Goal: Information Seeking & Learning: Learn about a topic

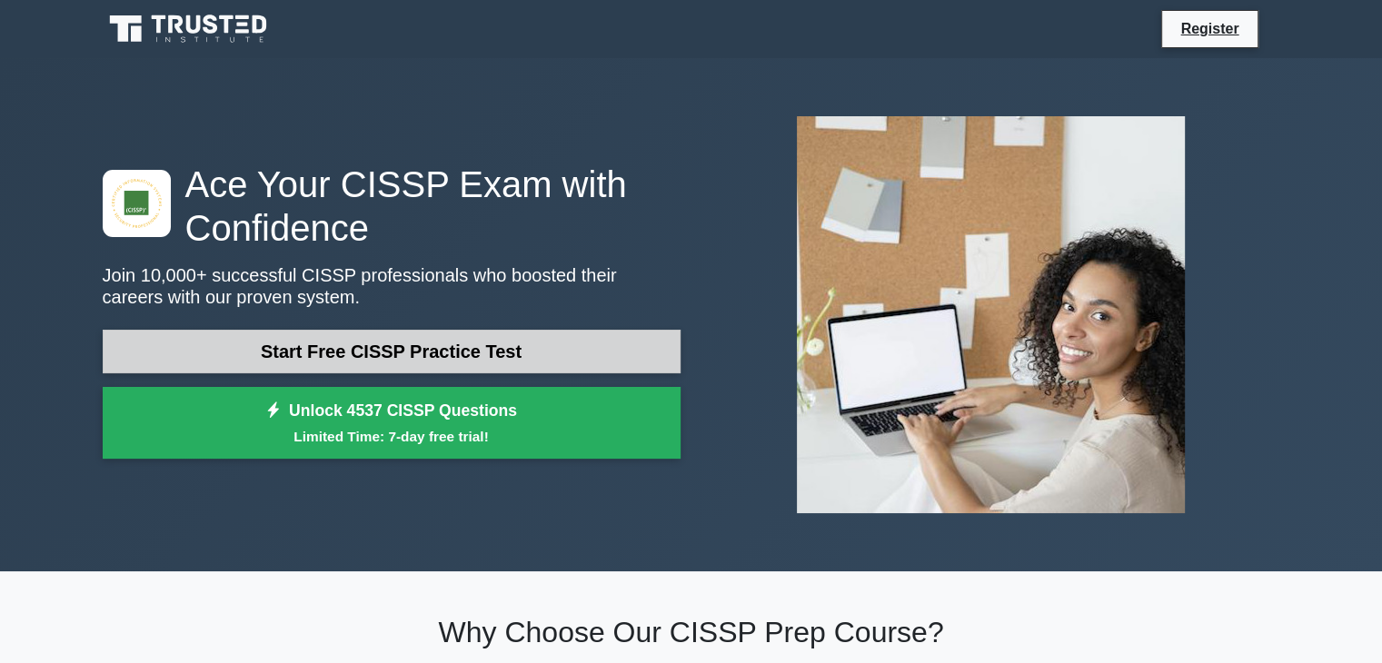
click at [514, 354] on link "Start Free CISSP Practice Test" at bounding box center [392, 352] width 578 height 44
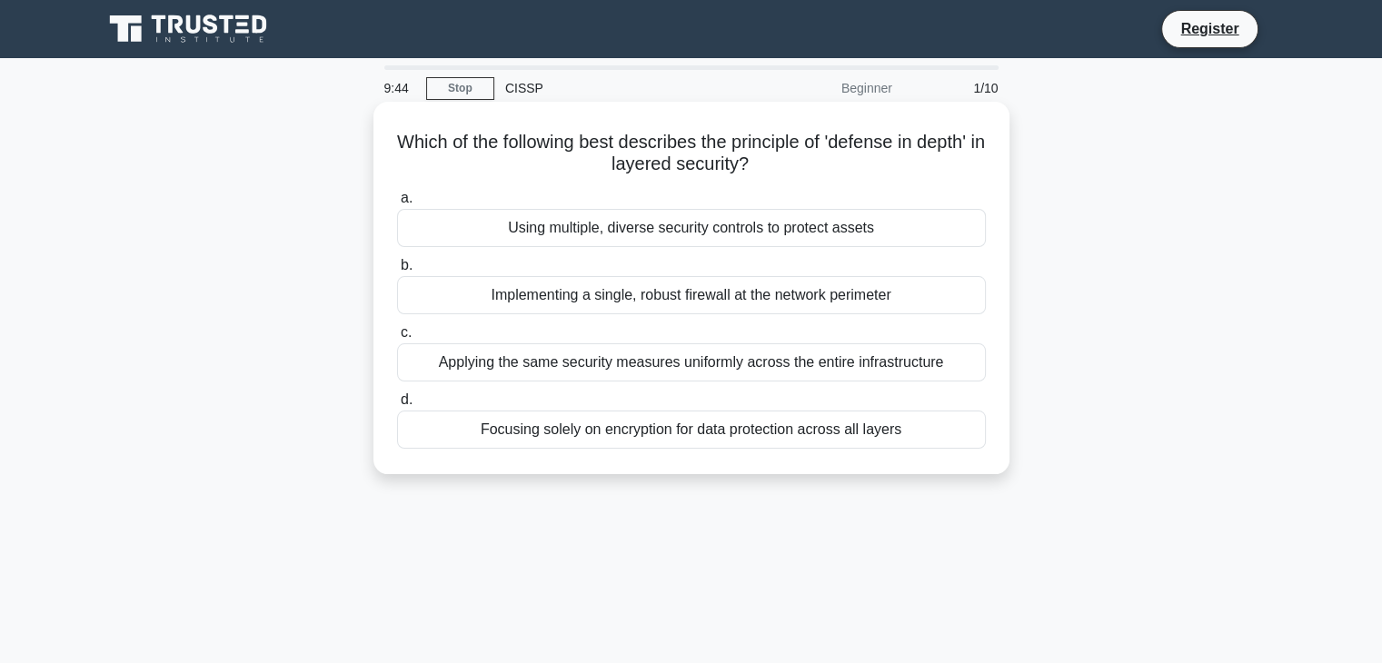
click at [667, 236] on div "Using multiple, diverse security controls to protect assets" at bounding box center [691, 228] width 589 height 38
click at [397, 204] on input "a. Using multiple, diverse security controls to protect assets" at bounding box center [397, 199] width 0 height 12
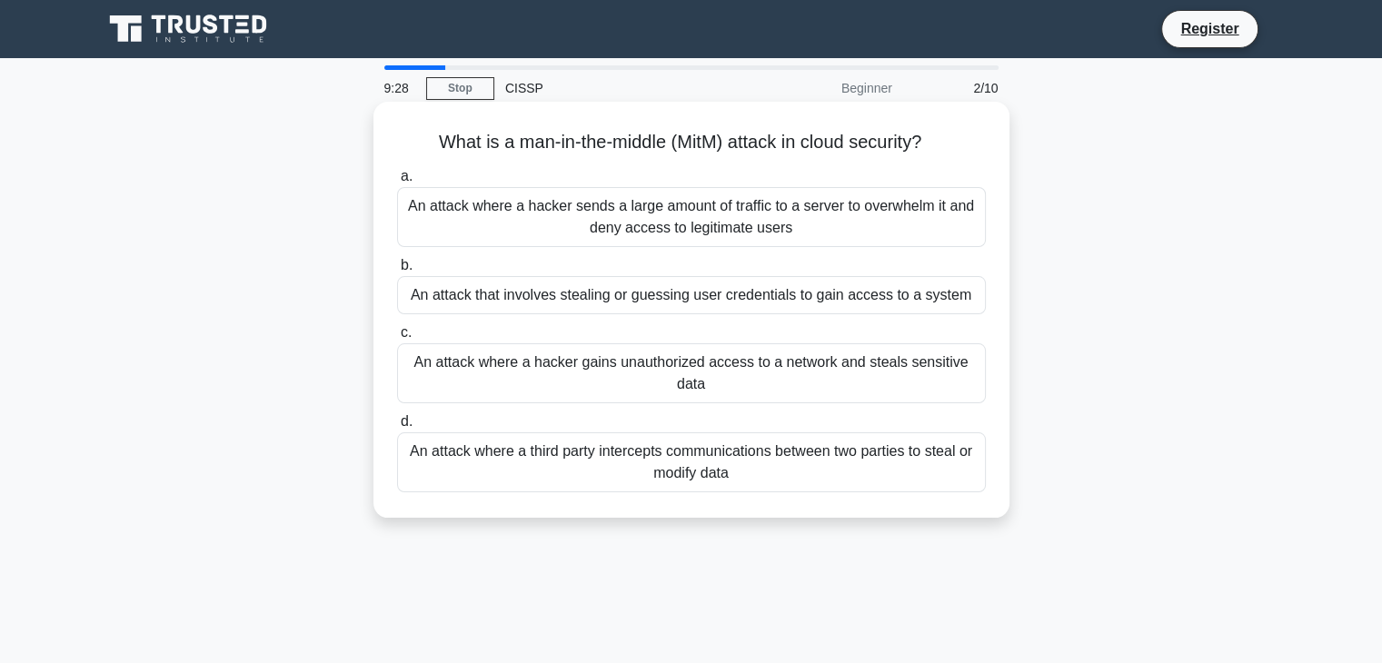
click at [682, 457] on div "An attack where a third party intercepts communications between two parties to …" at bounding box center [691, 462] width 589 height 60
click at [397, 428] on input "d. An attack where a third party intercepts communications between two parties …" at bounding box center [397, 422] width 0 height 12
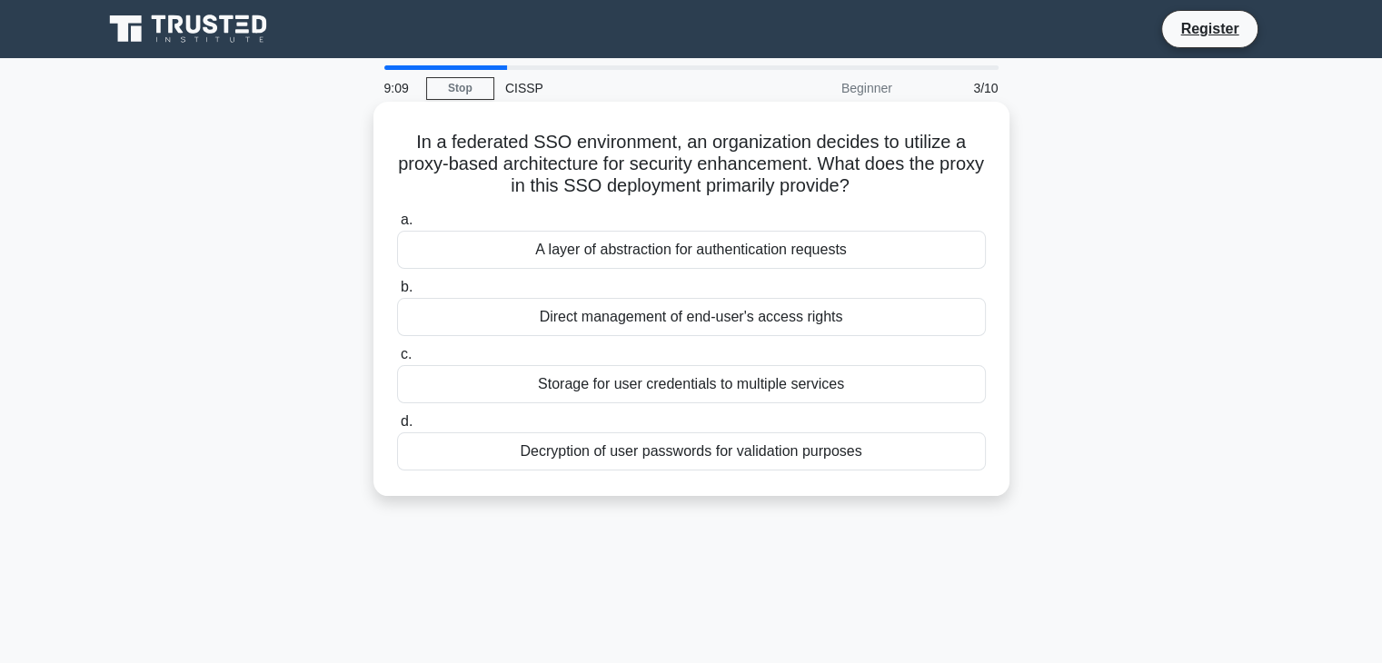
click at [698, 245] on div "A layer of abstraction for authentication requests" at bounding box center [691, 250] width 589 height 38
click at [397, 226] on input "a. A layer of abstraction for authentication requests" at bounding box center [397, 220] width 0 height 12
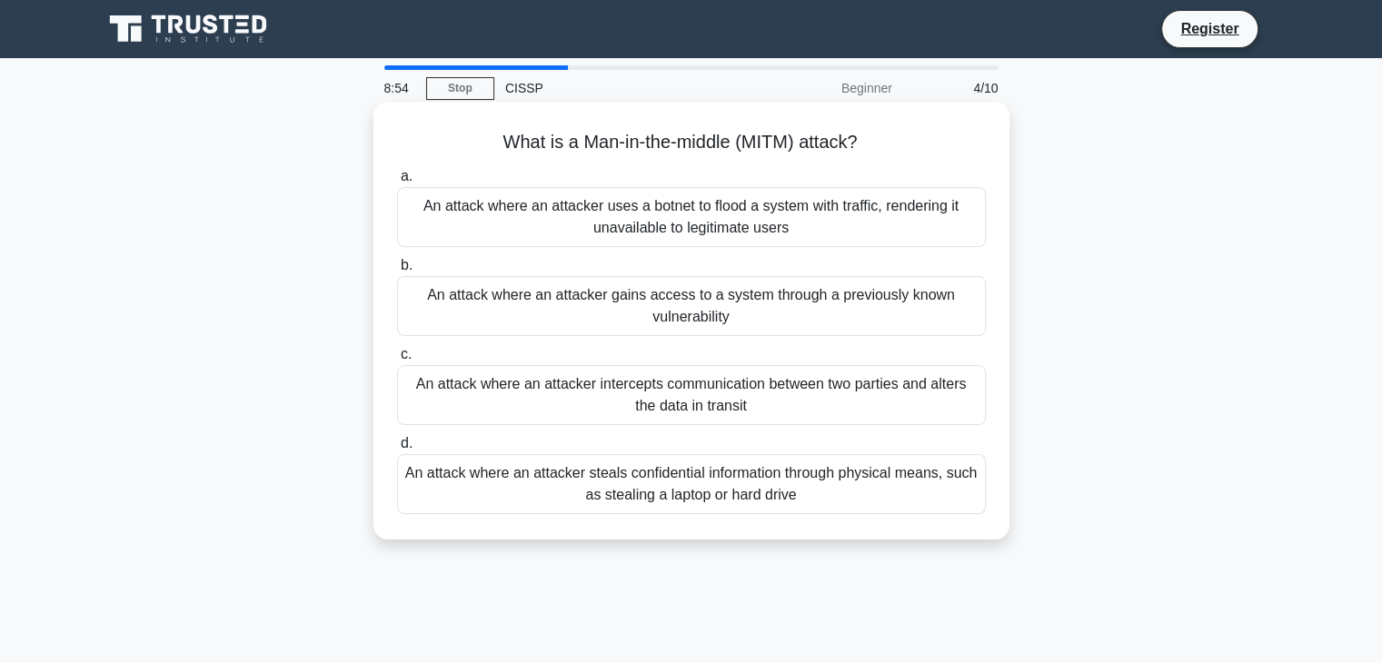
click at [744, 399] on div "An attack where an attacker intercepts communication between two parties and al…" at bounding box center [691, 395] width 589 height 60
click at [397, 361] on input "c. An attack where an attacker intercepts communication between two parties and…" at bounding box center [397, 355] width 0 height 12
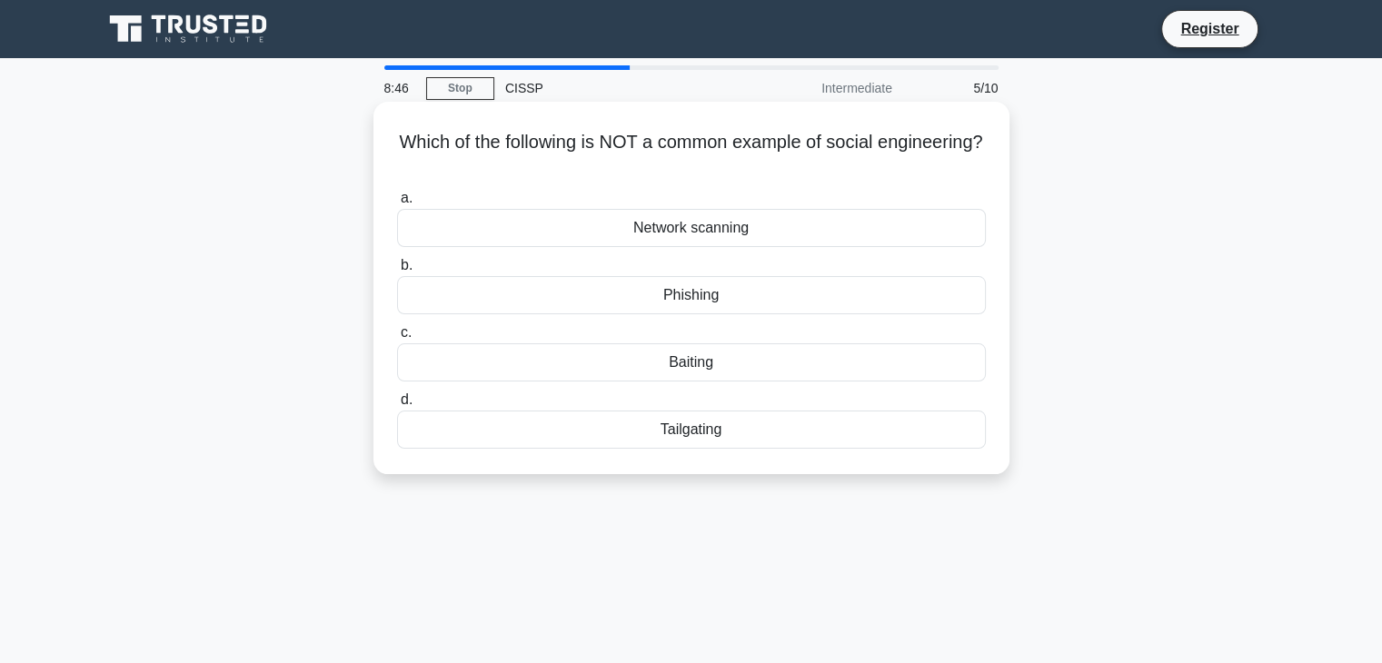
click at [715, 237] on div "Network scanning" at bounding box center [691, 228] width 589 height 38
click at [397, 204] on input "a. Network scanning" at bounding box center [397, 199] width 0 height 12
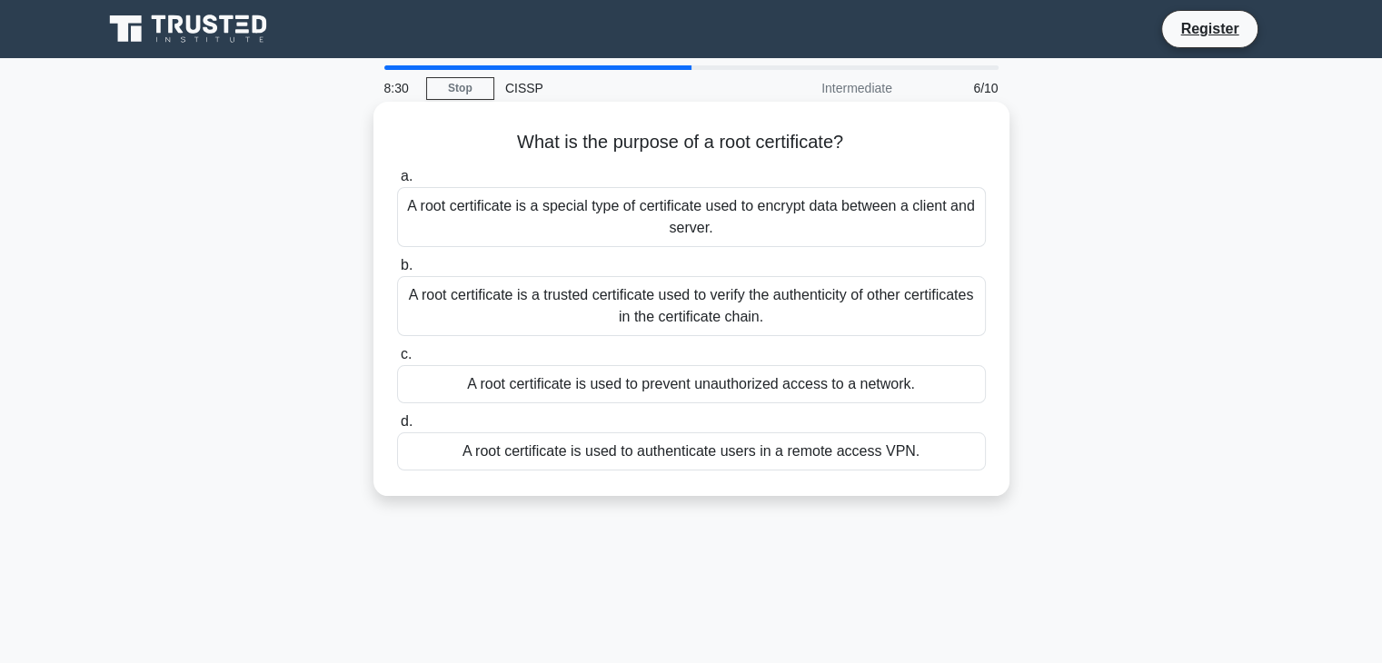
click at [750, 311] on div "A root certificate is a trusted certificate used to verify the authenticity of …" at bounding box center [691, 306] width 589 height 60
click at [397, 272] on input "b. A root certificate is a trusted certificate used to verify the authenticity …" at bounding box center [397, 266] width 0 height 12
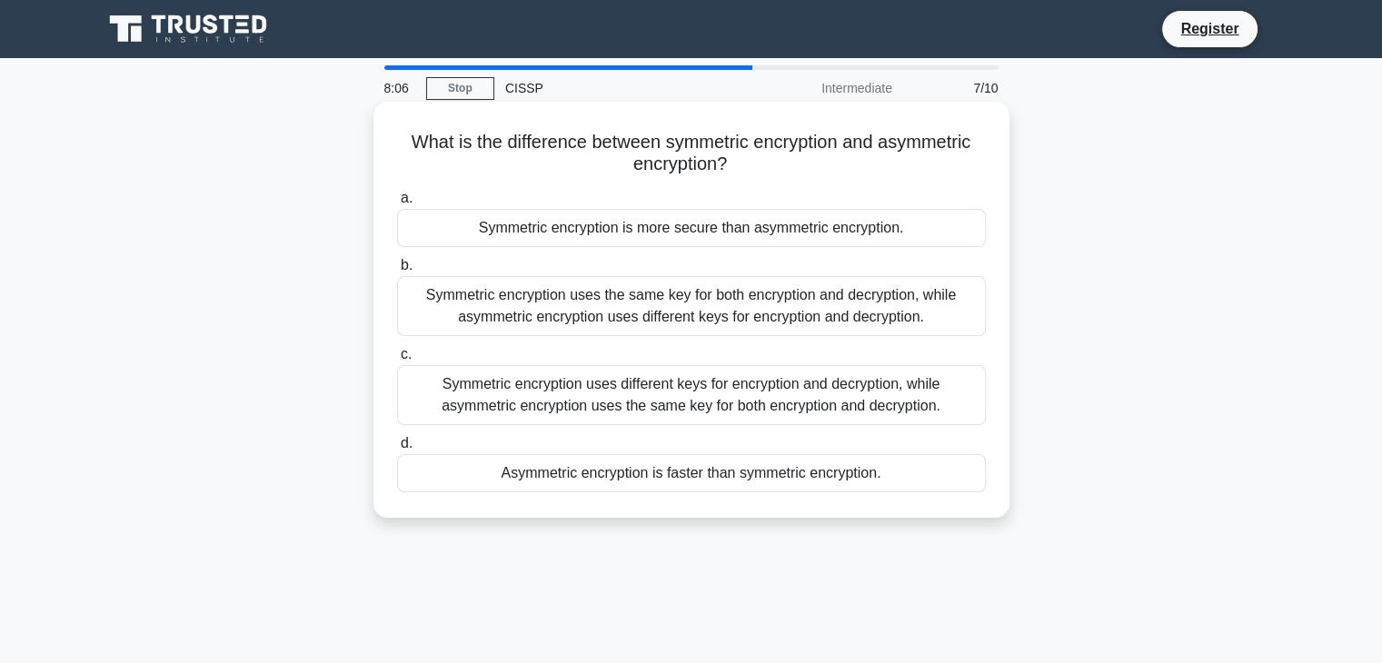
click at [658, 325] on div "Symmetric encryption uses the same key for both encryption and decryption, whil…" at bounding box center [691, 306] width 589 height 60
click at [397, 272] on input "b. Symmetric encryption uses the same key for both encryption and decryption, w…" at bounding box center [397, 266] width 0 height 12
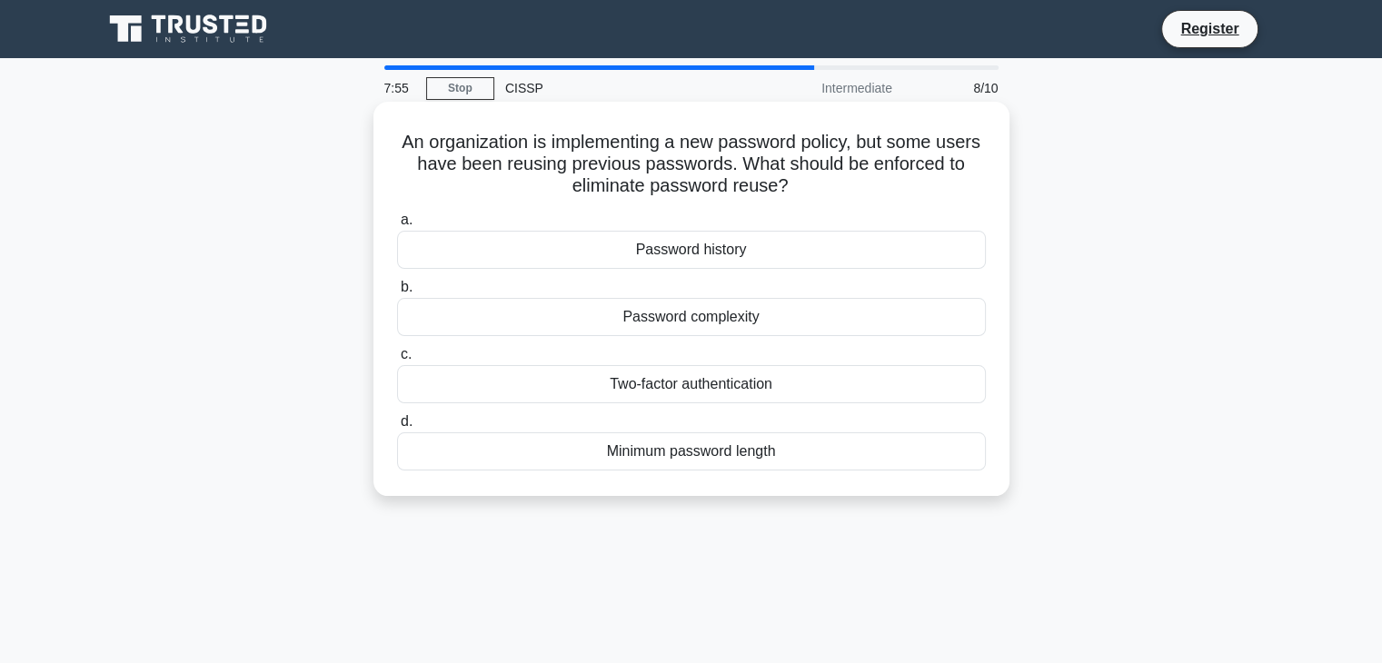
click at [701, 251] on div "Password history" at bounding box center [691, 250] width 589 height 38
click at [397, 226] on input "a. Password history" at bounding box center [397, 220] width 0 height 12
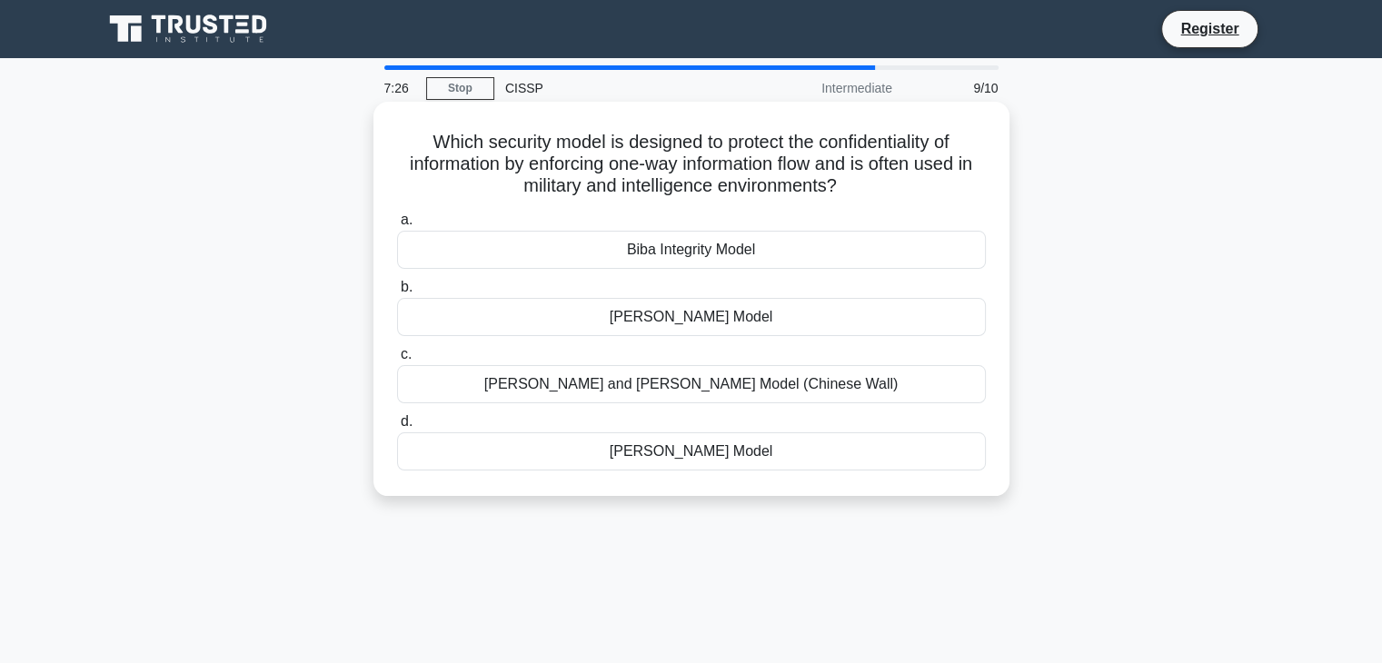
click at [712, 445] on div "[PERSON_NAME] Model" at bounding box center [691, 451] width 589 height 38
click at [397, 428] on input "d. Clark-Wilson Model" at bounding box center [397, 422] width 0 height 12
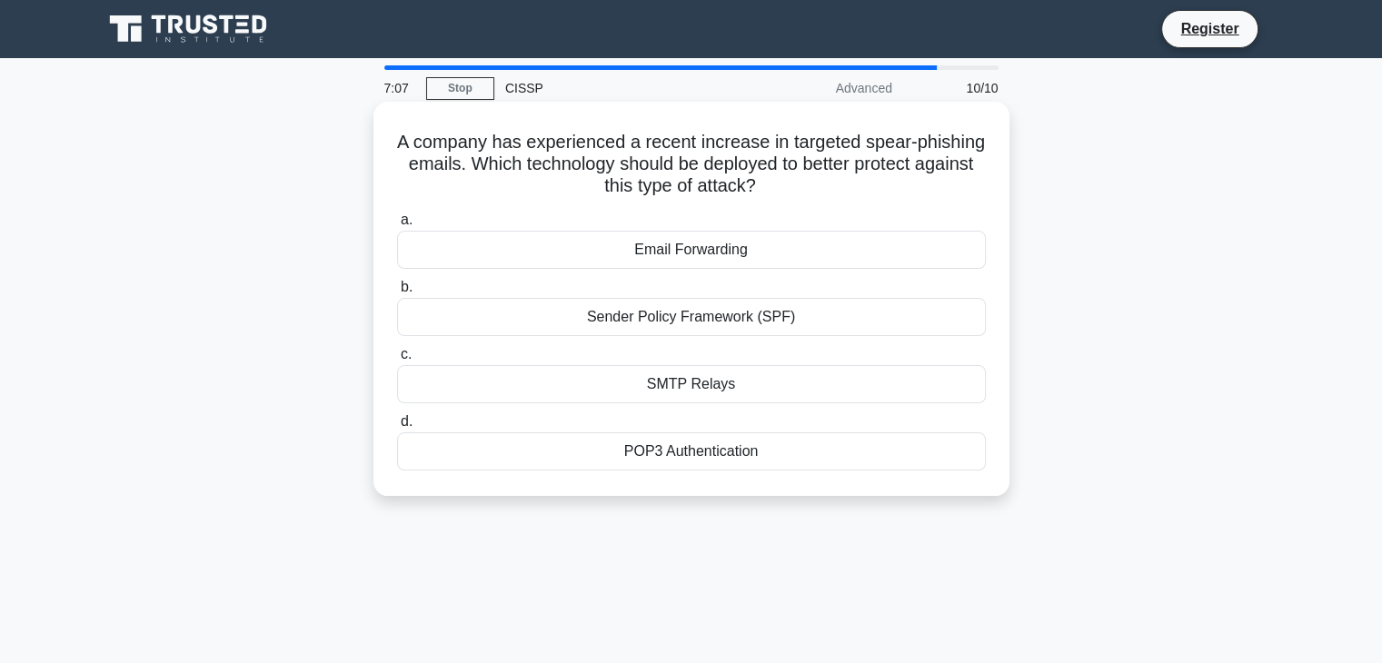
click at [745, 316] on div "Sender Policy Framework (SPF)" at bounding box center [691, 317] width 589 height 38
click at [397, 293] on input "b. Sender Policy Framework (SPF)" at bounding box center [397, 288] width 0 height 12
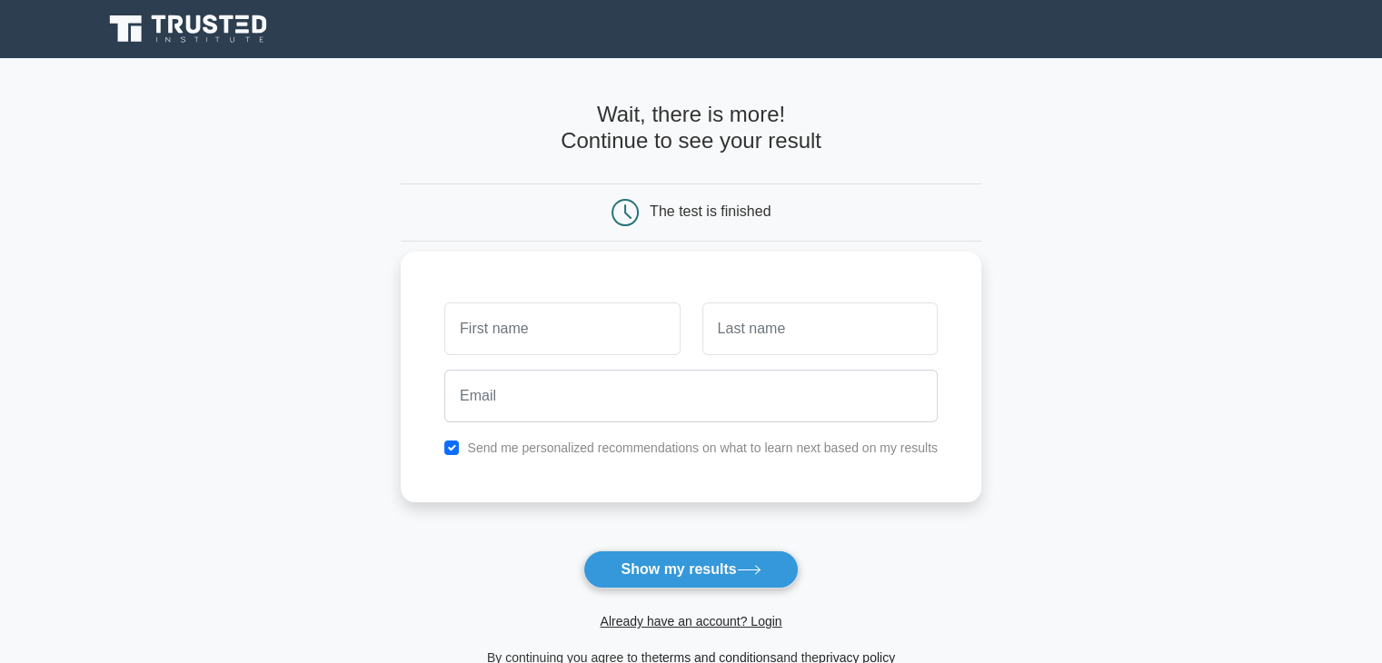
click at [451, 457] on div "Send me personalized recommendations on what to learn next based on my results" at bounding box center [690, 448] width 515 height 22
click at [456, 442] on input "checkbox" at bounding box center [451, 448] width 15 height 15
checkbox input "false"
click at [513, 323] on input "text" at bounding box center [561, 328] width 235 height 53
type input "Penny"
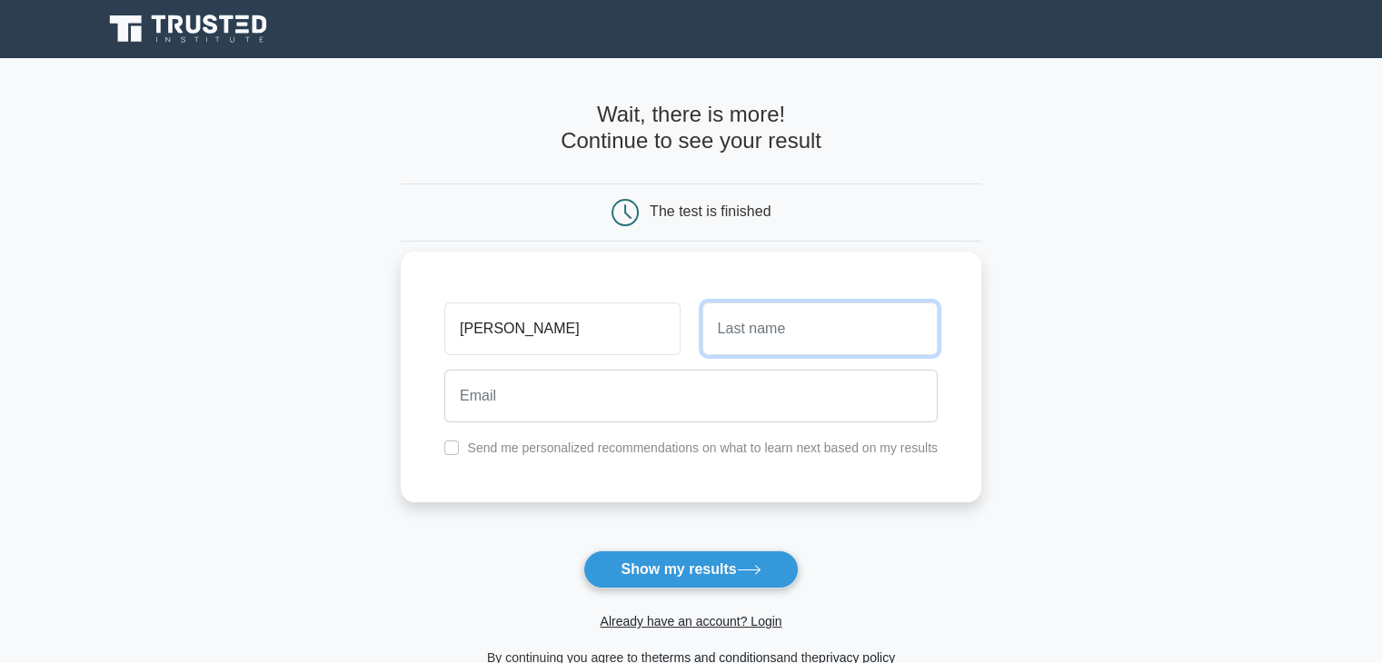
click at [765, 335] on input "text" at bounding box center [819, 328] width 235 height 53
type input "Harton"
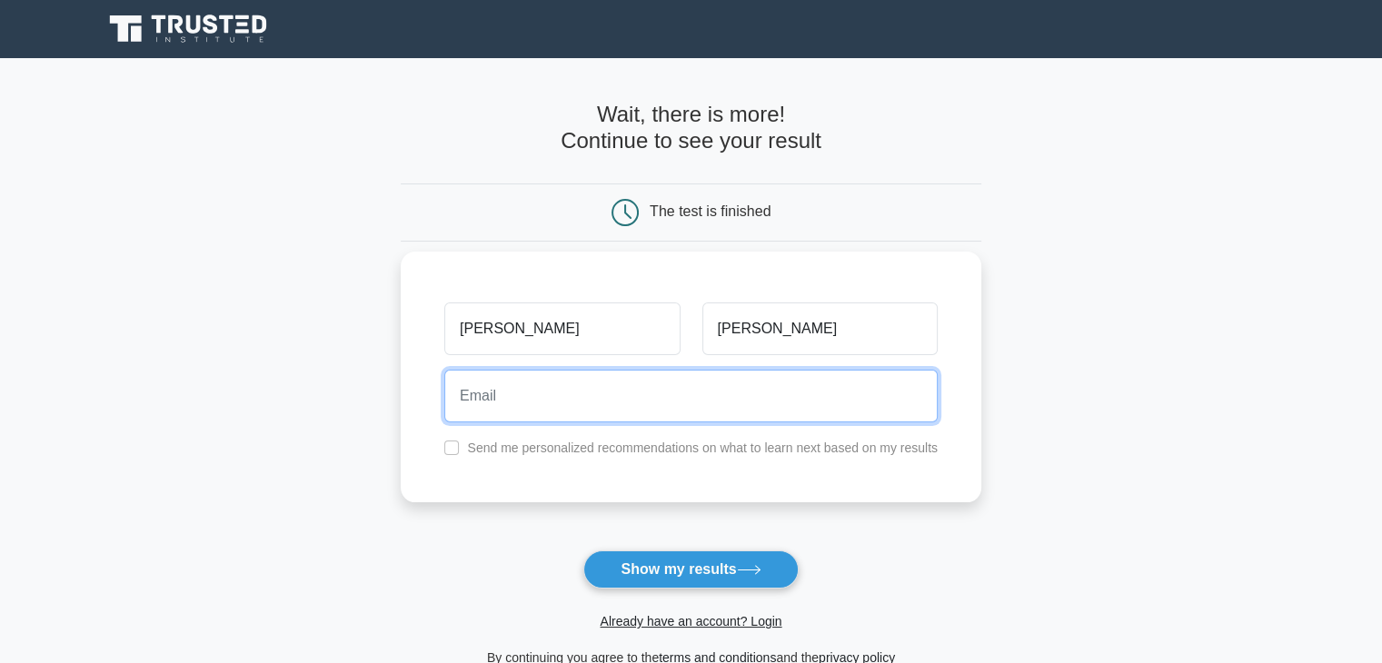
click at [534, 385] on input "email" at bounding box center [690, 396] width 493 height 53
type input "penny.harton@gmail.com"
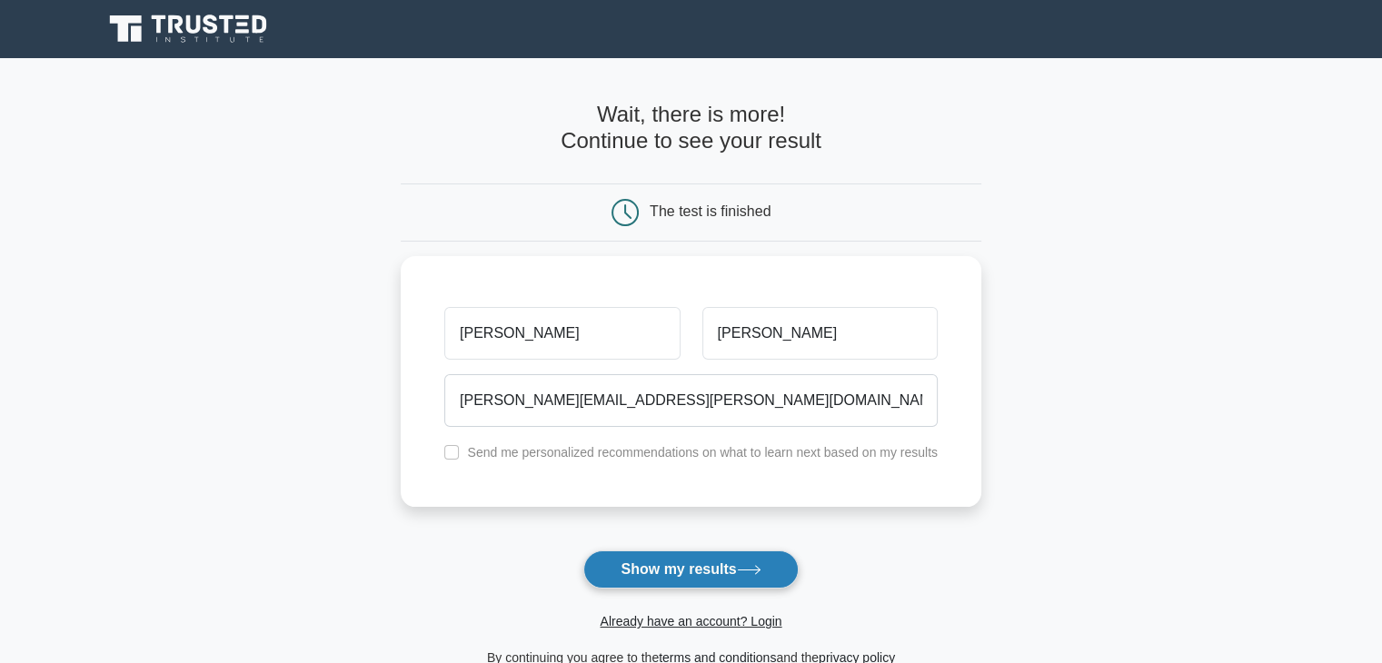
click at [690, 568] on button "Show my results" at bounding box center [690, 569] width 214 height 38
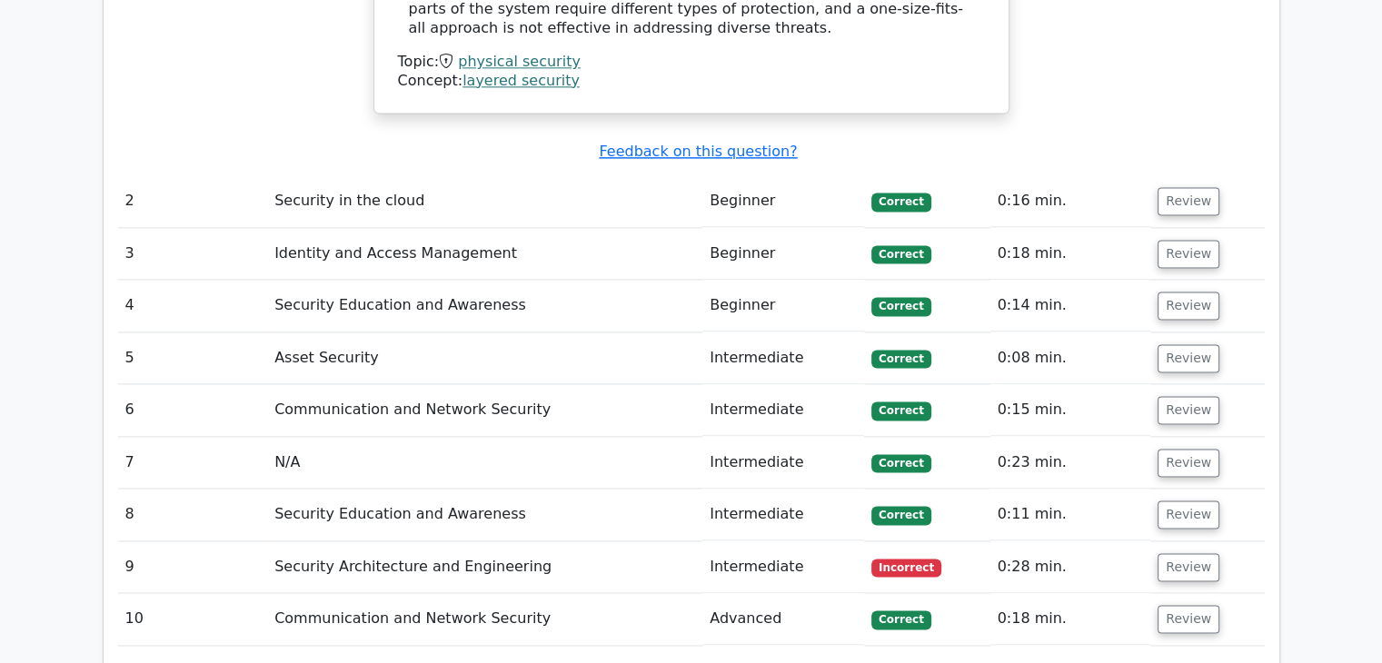
scroll to position [2513, 0]
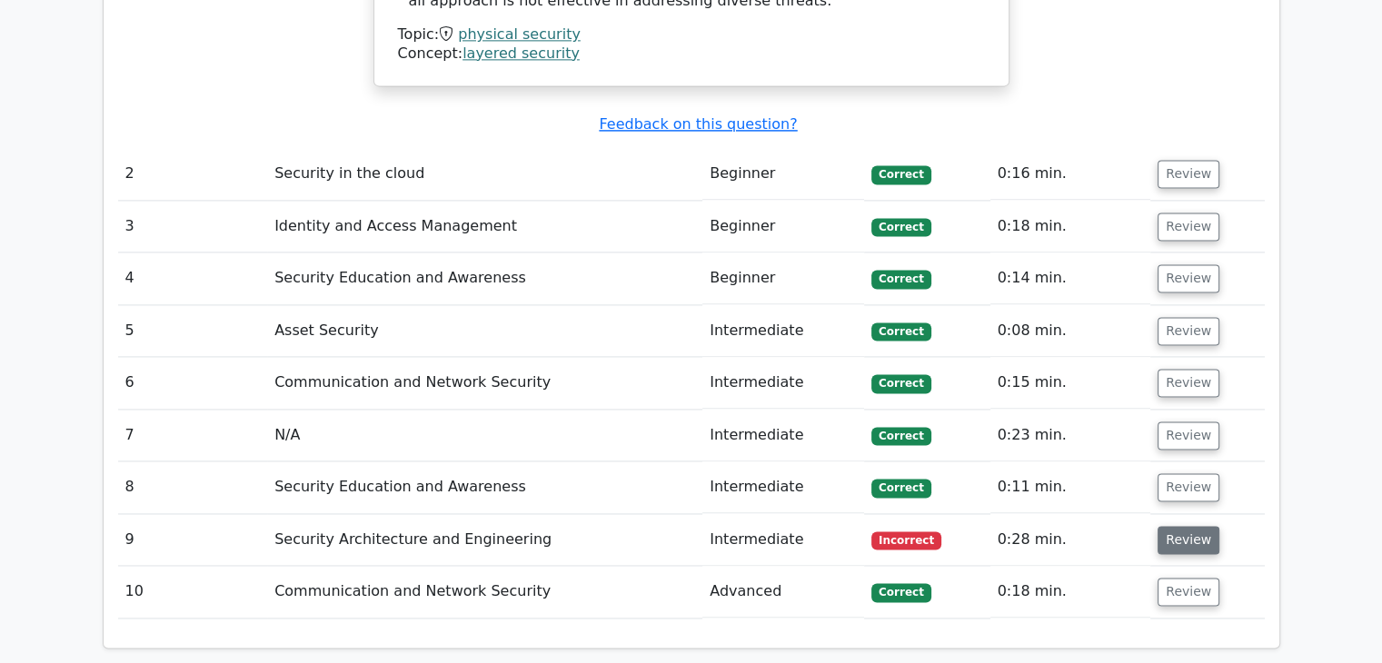
click at [1192, 526] on button "Review" at bounding box center [1188, 540] width 62 height 28
